Goal: Task Accomplishment & Management: Use online tool/utility

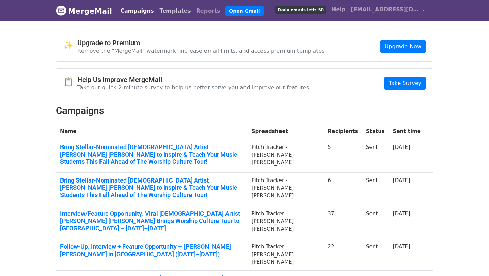
click at [157, 8] on link "Templates" at bounding box center [175, 11] width 37 height 14
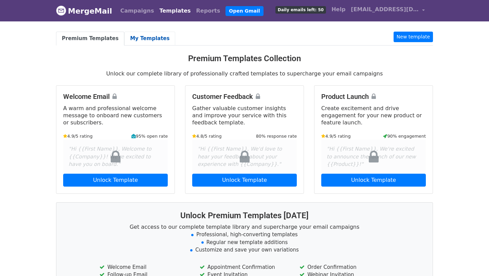
click at [133, 38] on link "My Templates" at bounding box center [149, 39] width 51 height 14
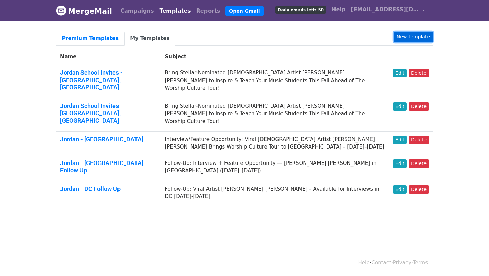
click at [408, 39] on link "New template" at bounding box center [413, 37] width 39 height 11
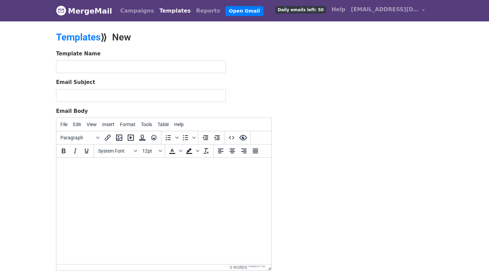
click at [84, 173] on html at bounding box center [163, 167] width 215 height 18
paste body "To enrich screen reader interactions, please activate Accessibility in Grammarl…"
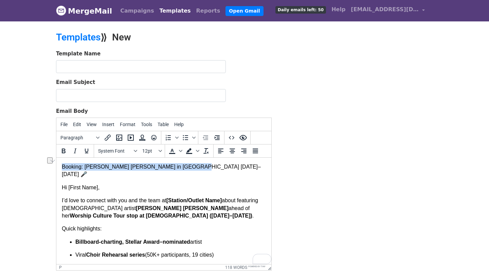
drag, startPoint x: 184, startPoint y: 166, endPoint x: 61, endPoint y: 169, distance: 123.6
click at [61, 169] on html "Booking: Jordan G. Welch in Nashville Aug 29–30 🎤 Hi [First Name], I’d love to …" at bounding box center [163, 271] width 215 height 226
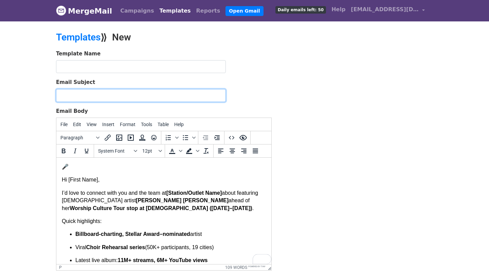
click at [87, 92] on input "Email Subject" at bounding box center [141, 95] width 170 height 13
paste input "Booking: Jordan G. Welch in Nashville Aug 29–30"
click at [84, 96] on input "Booking: Jordan G. Welch in Nashville Aug 29–30" at bounding box center [141, 95] width 170 height 13
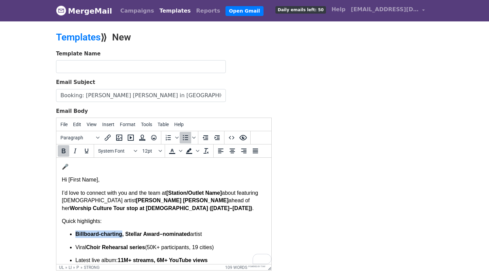
drag, startPoint x: 124, startPoint y: 236, endPoint x: 77, endPoint y: 233, distance: 46.6
click at [77, 233] on strong "Billboard-charting, Stellar Award–nominated" at bounding box center [132, 234] width 115 height 6
copy strong "Billboard-charting"
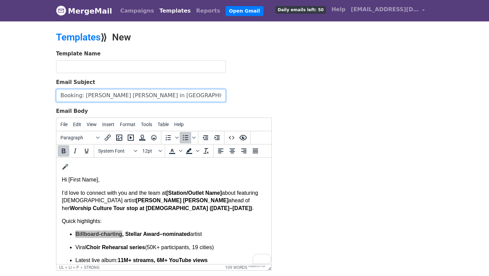
drag, startPoint x: 83, startPoint y: 96, endPoint x: 49, endPoint y: 94, distance: 34.7
click at [49, 94] on body "MergeMail Campaigns Templates Reports Open Gmail Daily emails left: 50 Help nik…" at bounding box center [244, 158] width 489 height 316
type input "Billboard-charting Artist [PERSON_NAME] [PERSON_NAME] in [GEOGRAPHIC_DATA] [DAT…"
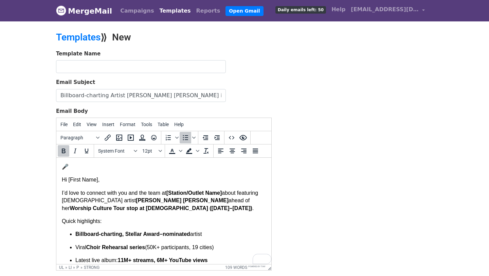
click at [62, 179] on p "Hi [First Name]," at bounding box center [164, 179] width 204 height 7
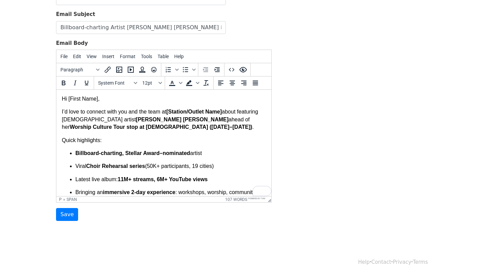
click at [193, 111] on strong "[Station/Outlet Name]" at bounding box center [194, 112] width 56 height 6
click at [220, 113] on strong "Outlet Name]" at bounding box center [203, 112] width 34 height 6
click at [222, 112] on strong "Outlet Name}}" at bounding box center [204, 112] width 36 height 6
drag, startPoint x: 212, startPoint y: 112, endPoint x: 170, endPoint y: 112, distance: 41.8
click at [170, 112] on p "I’d love to connect with you and the team at {{Media Outlet}} about featuring g…" at bounding box center [164, 119] width 204 height 23
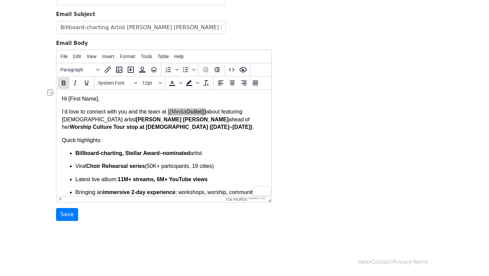
click at [64, 80] on icon "Bold" at bounding box center [64, 82] width 4 height 5
click at [234, 158] on ul "Billboard-charting, Stellar Award–nominated artist Viral Choir Rehearsal series…" at bounding box center [164, 176] width 204 height 54
click at [70, 100] on span "Hi [First Name]," at bounding box center [81, 99] width 38 height 6
click at [101, 99] on span "Hi {{First Name]," at bounding box center [82, 99] width 40 height 6
click at [234, 149] on body "Hi {{First Name}}, I’d love to connect with you and the team at {{Media Outlet}…" at bounding box center [164, 192] width 204 height 195
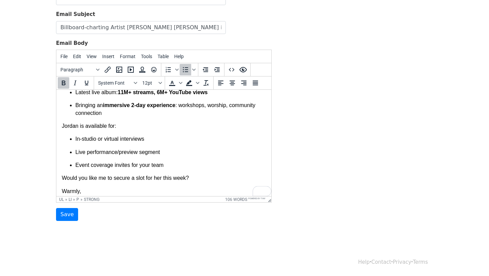
scroll to position [92, 0]
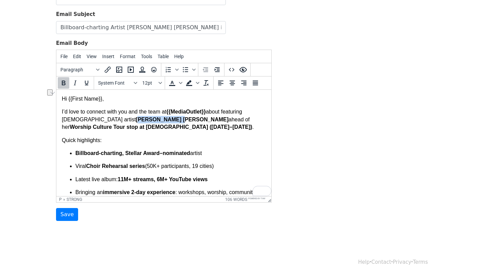
drag, startPoint x: 137, startPoint y: 120, endPoint x: 95, endPoint y: 120, distance: 41.1
click at [95, 120] on p "I’d love to connect with you and the team at {{Media Outlet}} about featuring g…" at bounding box center [164, 119] width 204 height 23
click at [174, 140] on p "Quick highlights:" at bounding box center [164, 140] width 204 height 7
drag, startPoint x: 137, startPoint y: 119, endPoint x: 95, endPoint y: 120, distance: 41.8
click at [95, 120] on p "I’d love to connect with you and the team at {{Media Outlet}} about featuring g…" at bounding box center [164, 119] width 204 height 23
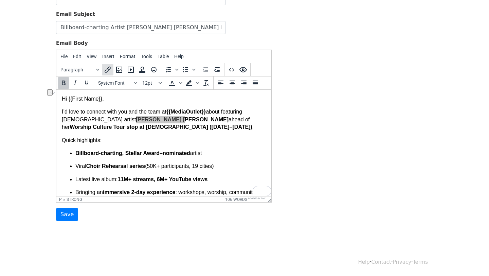
click at [106, 72] on icon "Insert/edit link" at bounding box center [108, 70] width 8 height 8
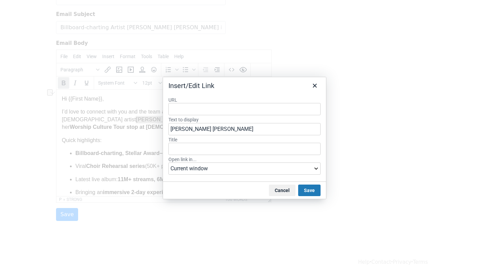
type input "https://www.instagram.com/jordan.g.welch/?hl=en"
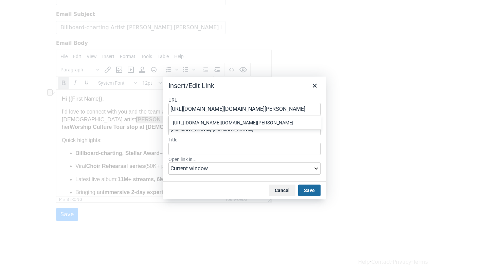
click at [311, 190] on button "Save" at bounding box center [309, 190] width 22 height 12
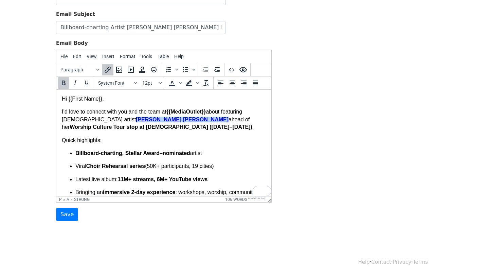
click at [237, 146] on body "Hi {{First Name}}, I’d love to connect with you and the team at {{Media Outlet}…" at bounding box center [164, 192] width 204 height 195
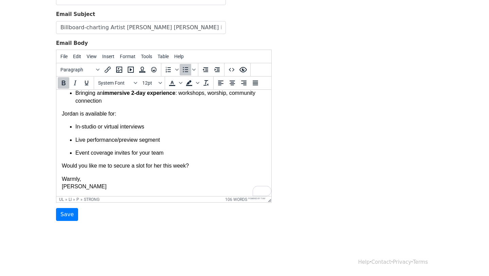
scroll to position [0, 0]
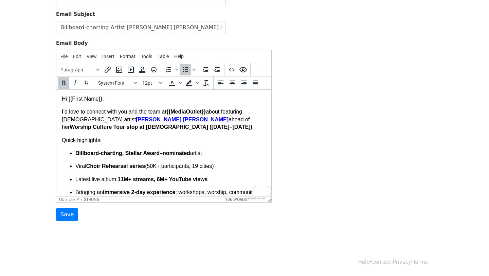
click at [348, 128] on div "Template Name Email Subject Billboard-charting Artist Jordan G. Welch in Nashvi…" at bounding box center [244, 101] width 387 height 239
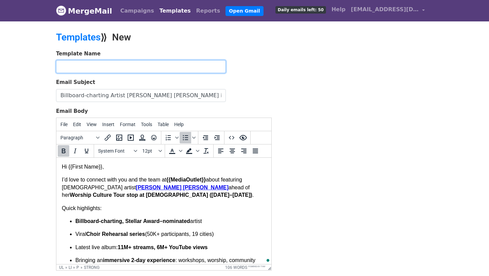
click at [152, 68] on input "text" at bounding box center [141, 66] width 170 height 13
click at [108, 66] on input "Jordan - Nashville FU 2" at bounding box center [141, 66] width 170 height 13
click at [127, 68] on input "Jordan - Nashville Follow U 2" at bounding box center [141, 66] width 170 height 13
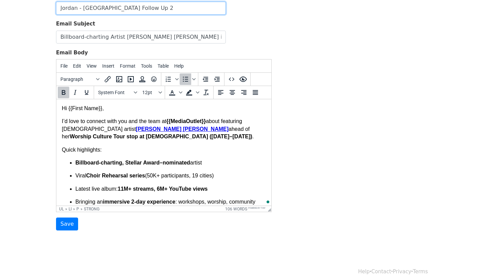
scroll to position [68, 0]
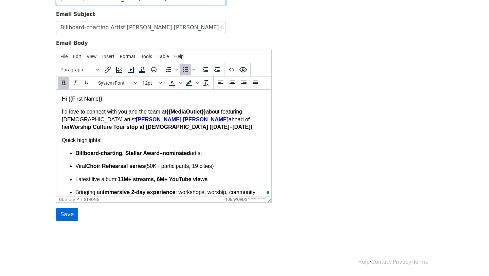
type input "Jordan - Nashville Follow Up 2"
click at [63, 214] on input "Save" at bounding box center [67, 214] width 22 height 13
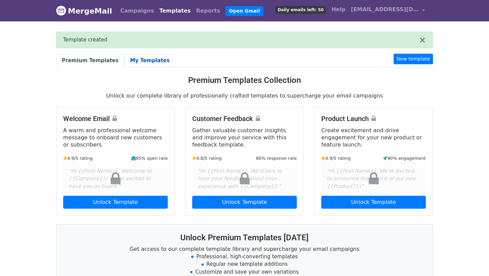
click at [142, 63] on link "My Templates" at bounding box center [149, 61] width 51 height 14
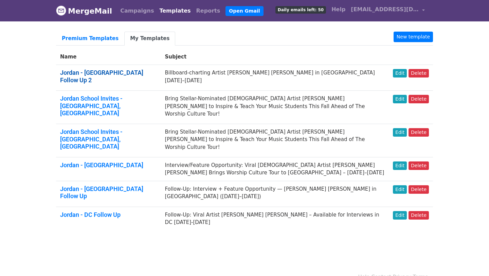
click at [120, 73] on link "Jordan - [GEOGRAPHIC_DATA] Follow Up 2" at bounding box center [101, 76] width 83 height 15
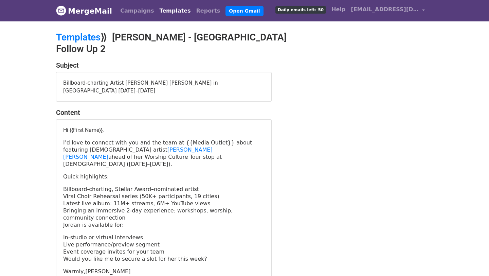
scroll to position [35, 0]
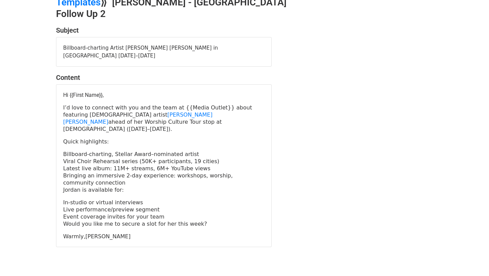
click at [198, 199] on p "In-studio or virtual interviews" at bounding box center [163, 202] width 201 height 7
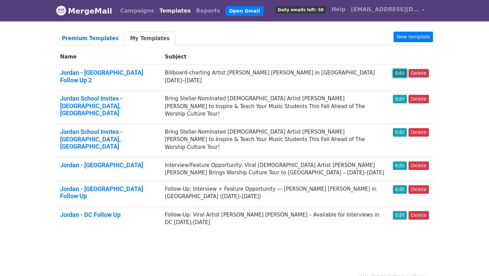
click at [401, 77] on link "Edit" at bounding box center [400, 73] width 14 height 8
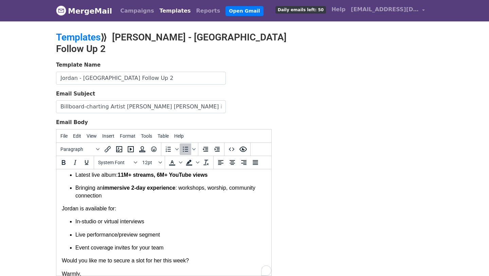
scroll to position [84, 0]
click at [79, 228] on ul "In-studio or virtual interviews Live performance/preview segment Event coverage…" at bounding box center [164, 234] width 204 height 34
click at [75, 226] on ul "In-studio or virtual interviews Live performance/preview segment Event coverage…" at bounding box center [164, 234] width 204 height 34
click at [65, 227] on ul "In-studio or virtual interviews Live performance/preview segment Event coverage…" at bounding box center [164, 234] width 204 height 34
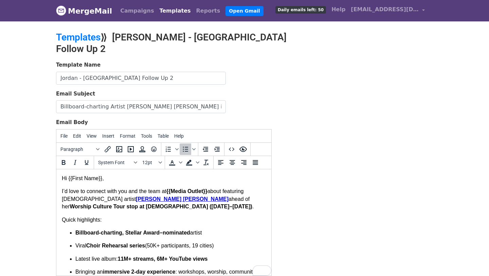
scroll to position [0, 0]
click at [304, 90] on div "Template Name Jordan - Nashville Follow Up 2 Email Subject Billboard-charting A…" at bounding box center [244, 180] width 387 height 239
click at [92, 14] on link "MergeMail" at bounding box center [84, 11] width 56 height 14
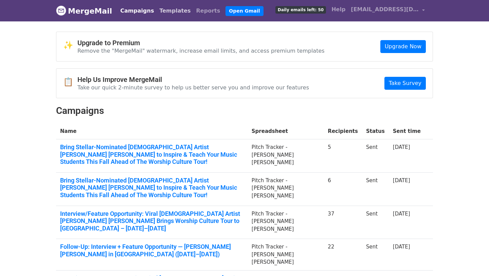
click at [157, 8] on link "Templates" at bounding box center [175, 11] width 37 height 14
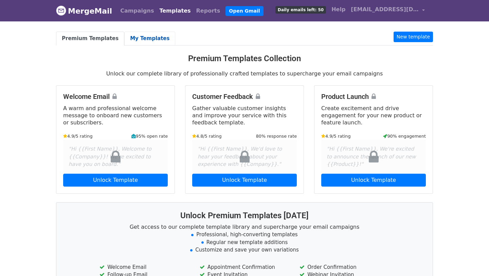
click at [153, 41] on link "My Templates" at bounding box center [149, 39] width 51 height 14
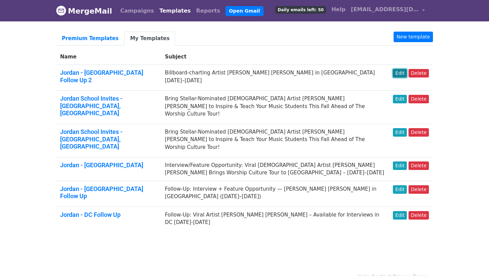
click at [399, 74] on link "Edit" at bounding box center [400, 73] width 14 height 8
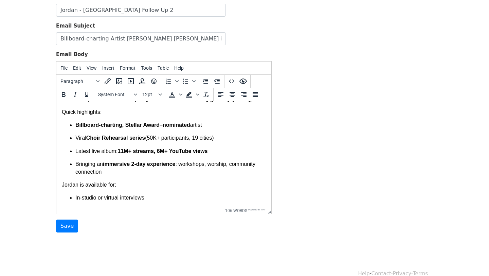
scroll to position [40, 0]
click at [76, 125] on strong "Billboard-charting, Stellar Award–nominated" at bounding box center [132, 124] width 115 height 6
click at [263, 167] on p "Bringing an immersive 2-day experience : workshops, worship, community connecti…" at bounding box center [170, 167] width 191 height 15
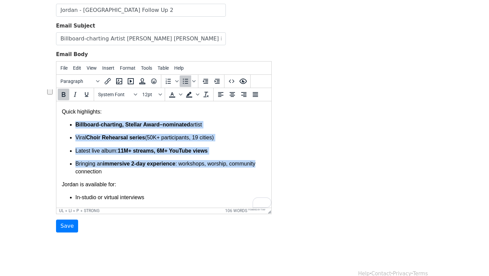
drag, startPoint x: 263, startPoint y: 165, endPoint x: 71, endPoint y: 125, distance: 196.4
click at [71, 125] on ul "Billboard-charting, Stellar Award–nominated artist Viral Choir Rehearsal series…" at bounding box center [164, 148] width 204 height 54
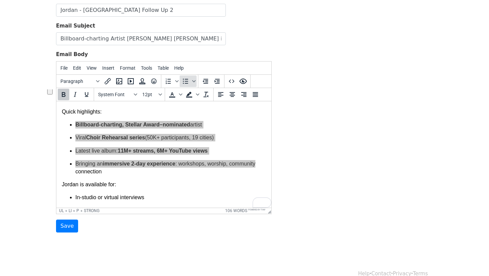
click at [186, 77] on icon "Bullet list" at bounding box center [185, 81] width 8 height 8
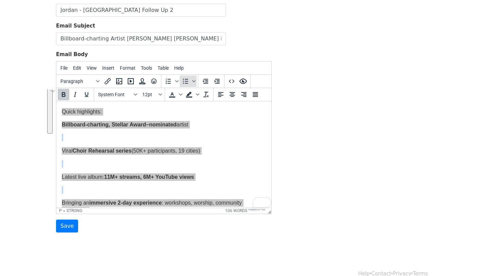
click at [186, 77] on icon "Bullet list" at bounding box center [185, 81] width 8 height 8
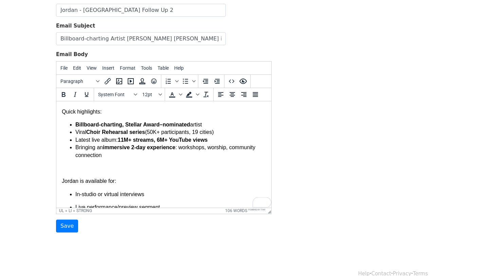
click at [184, 161] on body "Hi {{First Name}}, I’d love to connect with you and the team at {{Media Outlet}…" at bounding box center [164, 161] width 204 height 191
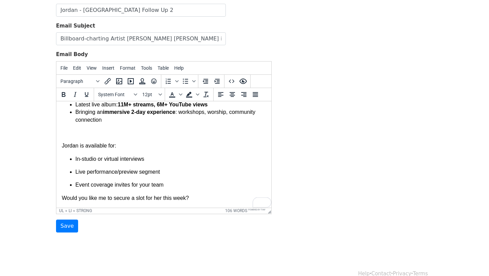
scroll to position [0, 0]
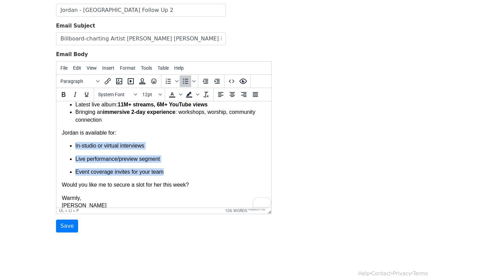
drag, startPoint x: 170, startPoint y: 173, endPoint x: 69, endPoint y: 144, distance: 105.3
click at [69, 144] on ul "In-studio or virtual interviews Live performance/preview segment Event coverage…" at bounding box center [164, 159] width 204 height 34
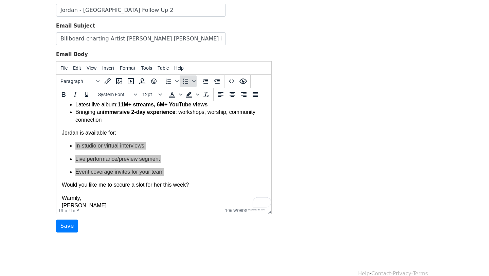
click at [184, 77] on icon "Bullet list" at bounding box center [185, 81] width 8 height 8
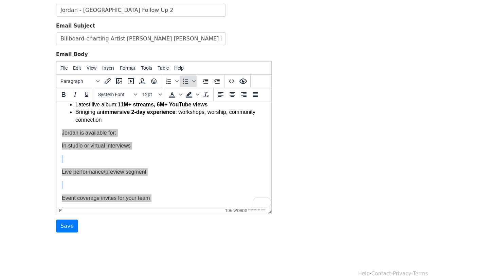
click at [184, 77] on icon "Bullet list" at bounding box center [185, 81] width 8 height 8
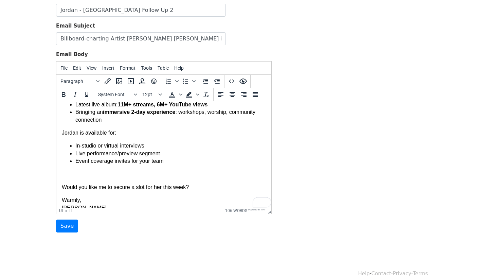
click at [90, 172] on body "Hi {{First Name}}, I’d love to connect with you and the team at {{Media Outlet}…" at bounding box center [164, 121] width 204 height 180
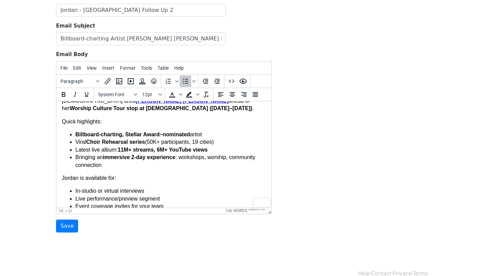
scroll to position [30, 0]
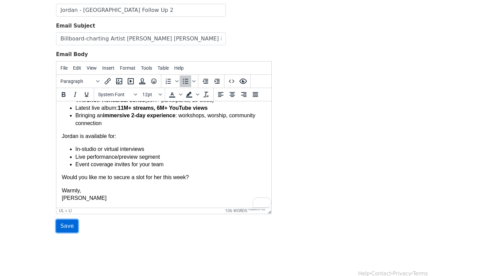
click at [67, 219] on input "Save" at bounding box center [67, 225] width 22 height 13
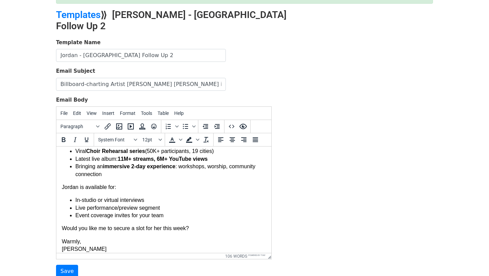
scroll to position [72, 0]
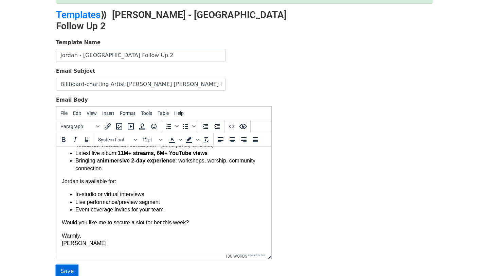
click at [68, 265] on input "Save" at bounding box center [67, 271] width 22 height 13
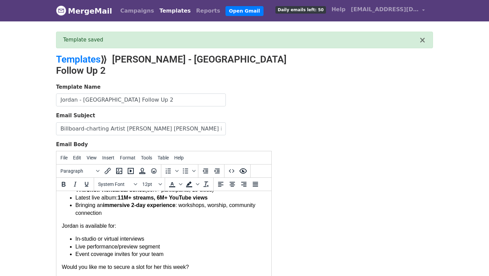
scroll to position [72, 0]
click at [157, 10] on link "Templates" at bounding box center [175, 11] width 37 height 14
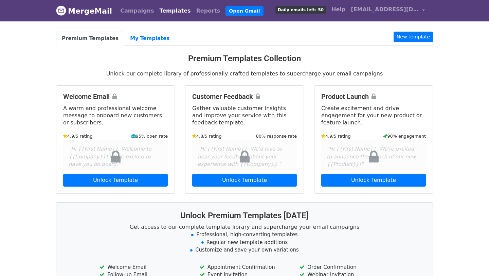
click at [77, 11] on link "MergeMail" at bounding box center [84, 11] width 56 height 14
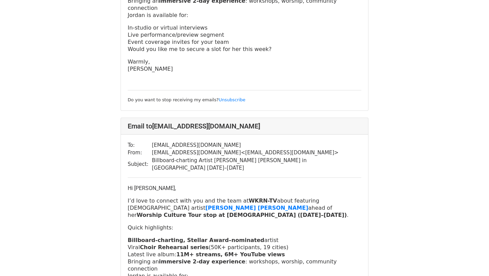
scroll to position [470, 0]
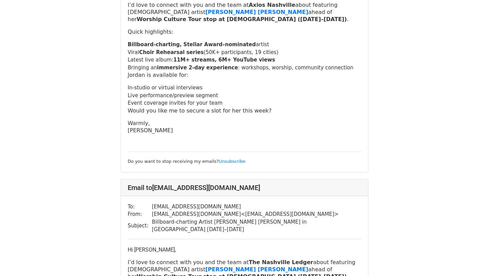
scroll to position [1427, 0]
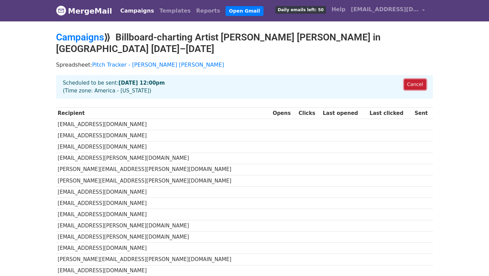
click at [412, 79] on link "Cancel" at bounding box center [415, 84] width 22 height 11
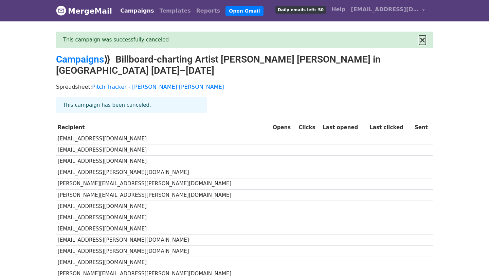
click at [421, 42] on button "×" at bounding box center [422, 40] width 7 height 8
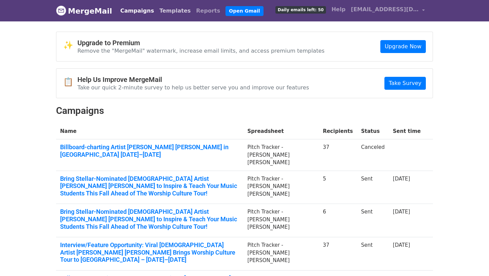
click at [163, 10] on link "Templates" at bounding box center [175, 11] width 37 height 14
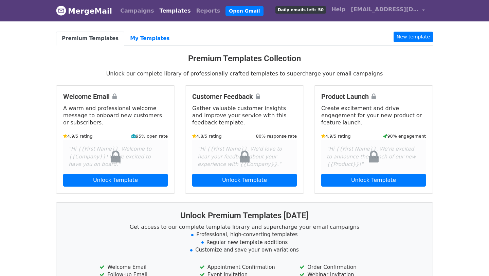
click at [163, 10] on link "Templates" at bounding box center [175, 11] width 37 height 14
click at [133, 39] on link "My Templates" at bounding box center [149, 39] width 51 height 14
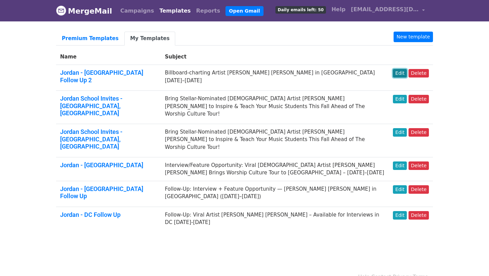
click at [401, 72] on link "Edit" at bounding box center [400, 73] width 14 height 8
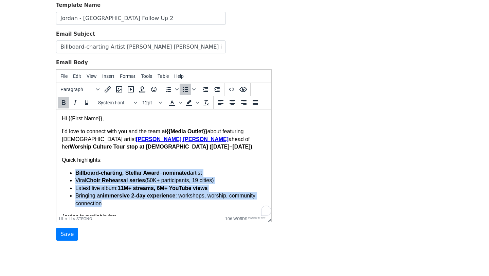
click at [71, 172] on ul "Billboard-charting, Stellar Award–nominated artist Viral Choir Rehearsal series…" at bounding box center [164, 188] width 204 height 38
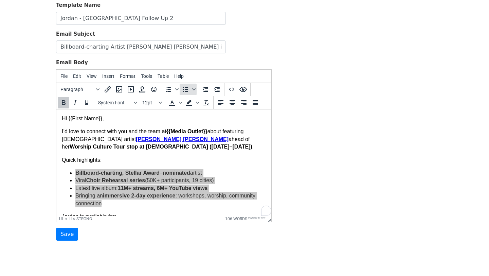
click at [185, 85] on icon "Bullet list" at bounding box center [185, 89] width 8 height 8
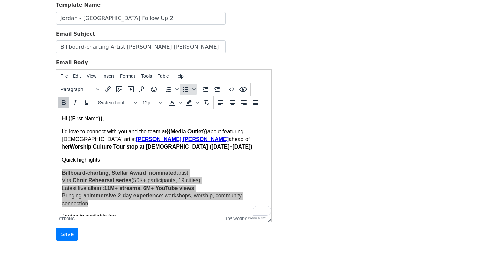
click at [185, 85] on icon "Bullet list" at bounding box center [185, 89] width 8 height 8
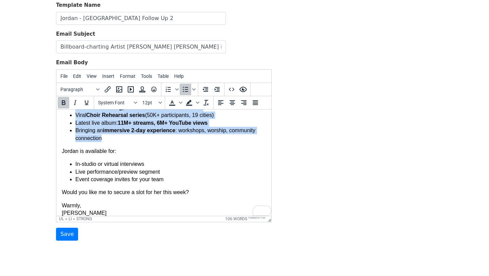
scroll to position [72, 0]
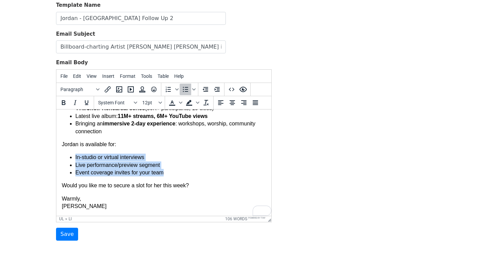
drag, startPoint x: 168, startPoint y: 174, endPoint x: 68, endPoint y: 158, distance: 101.3
click at [68, 158] on ul "In-studio or virtual interviews Live performance/preview segment Event coverage…" at bounding box center [164, 164] width 204 height 23
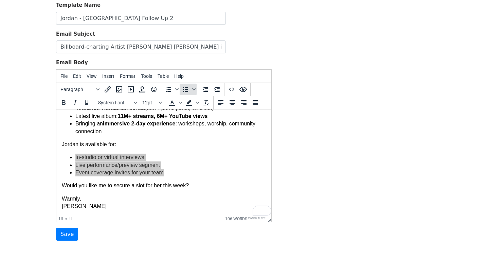
click at [184, 85] on icon "Bullet list" at bounding box center [185, 89] width 8 height 8
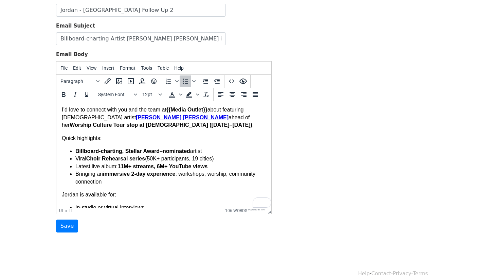
scroll to position [0, 0]
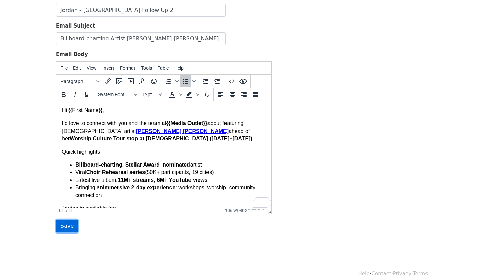
click at [68, 219] on input "Save" at bounding box center [67, 225] width 22 height 13
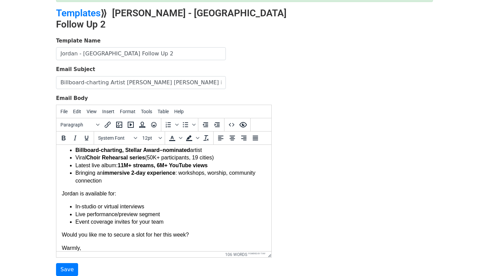
scroll to position [72, 0]
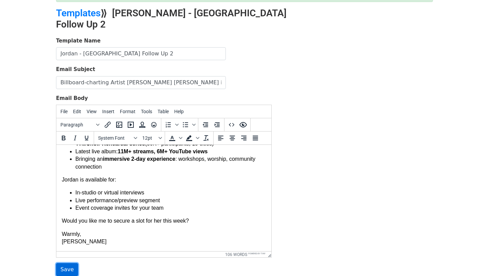
click at [65, 263] on input "Save" at bounding box center [67, 269] width 22 height 13
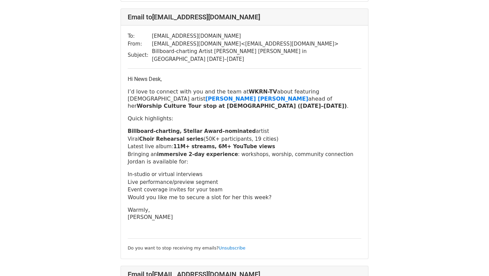
scroll to position [302, 0]
